Goal: Transaction & Acquisition: Obtain resource

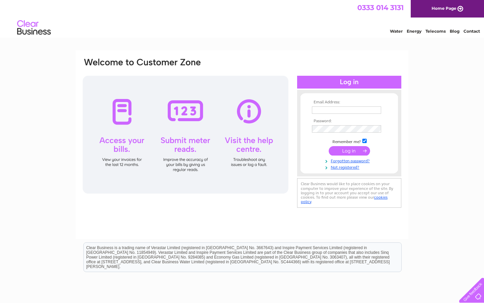
click at [329, 109] on input "text" at bounding box center [346, 109] width 69 height 7
type input "[EMAIL_ADDRESS][DOMAIN_NAME]"
click at [329, 147] on input "submit" at bounding box center [349, 151] width 41 height 9
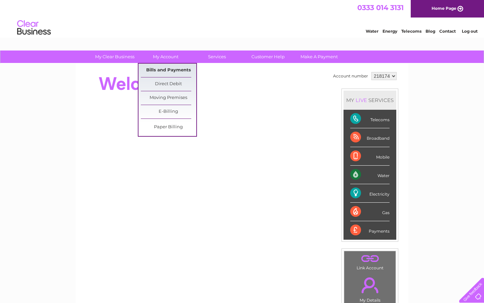
click at [160, 70] on link "Bills and Payments" at bounding box center [169, 70] width 56 height 13
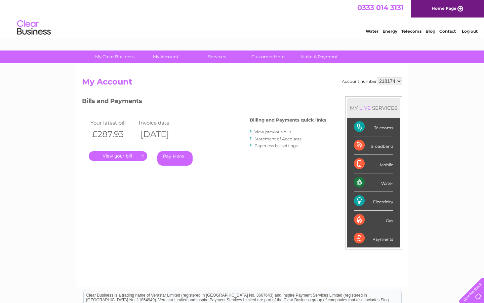
click at [123, 155] on link "." at bounding box center [118, 156] width 59 height 10
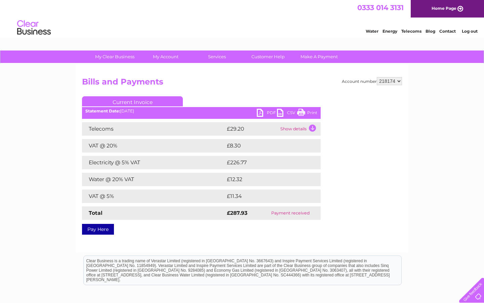
click at [268, 110] on link "PDF" at bounding box center [267, 114] width 20 height 10
